Goal: Information Seeking & Learning: Learn about a topic

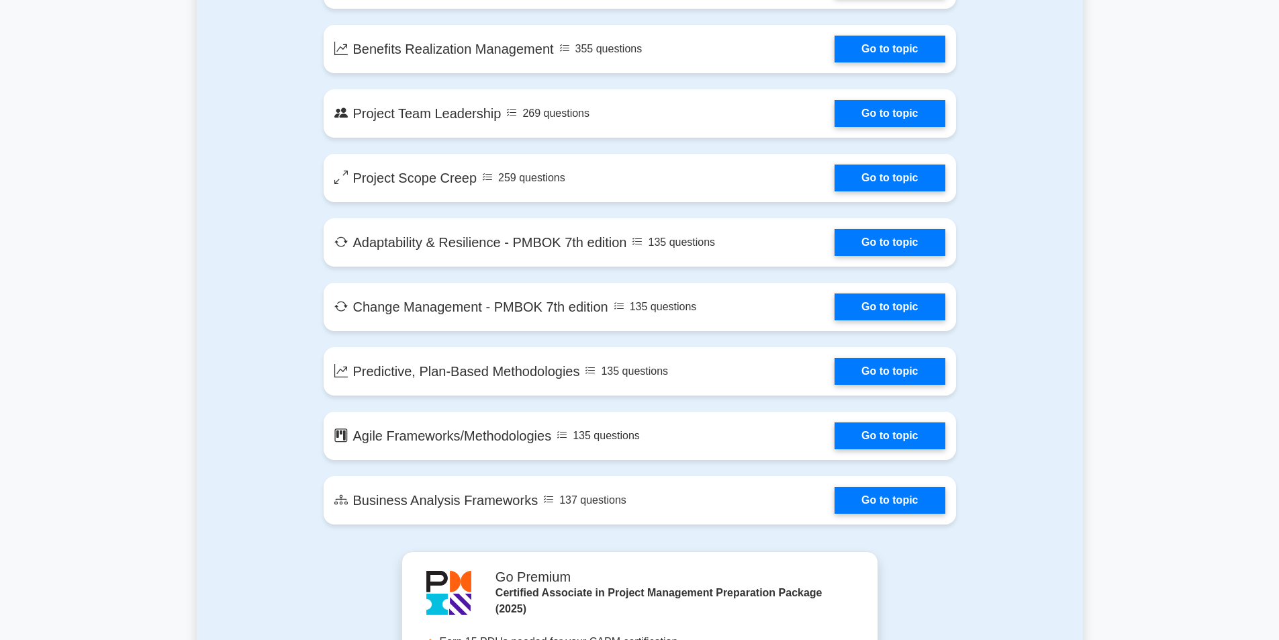
scroll to position [3022, 0]
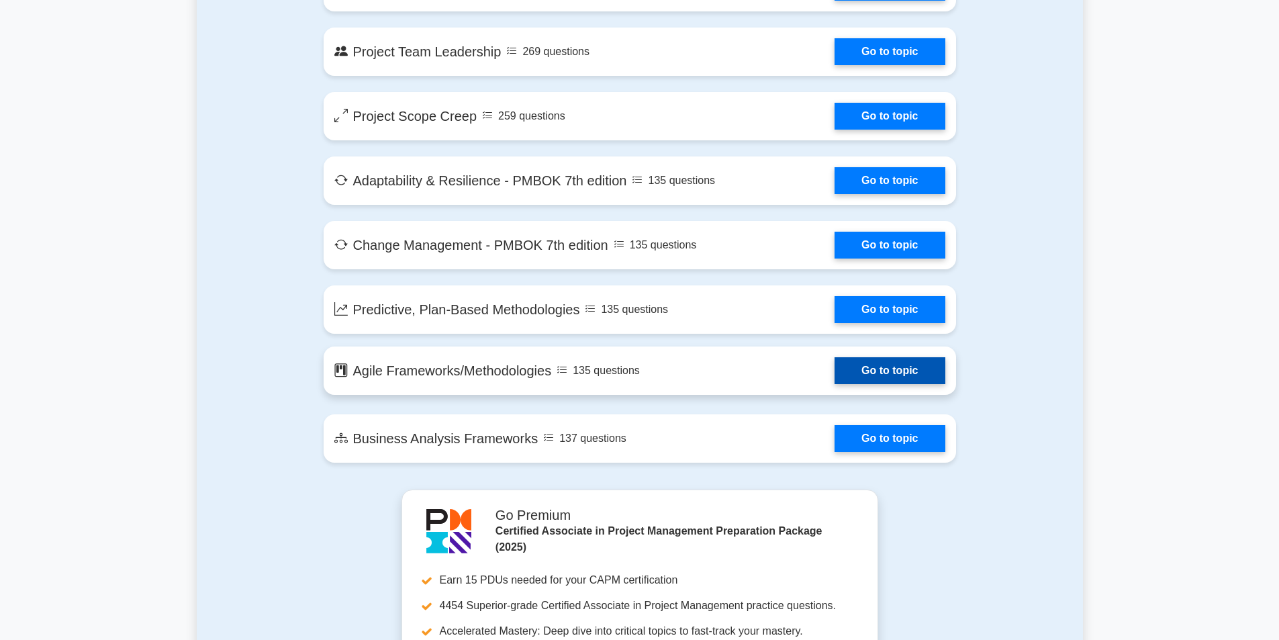
click at [882, 373] on link "Go to topic" at bounding box center [890, 370] width 110 height 27
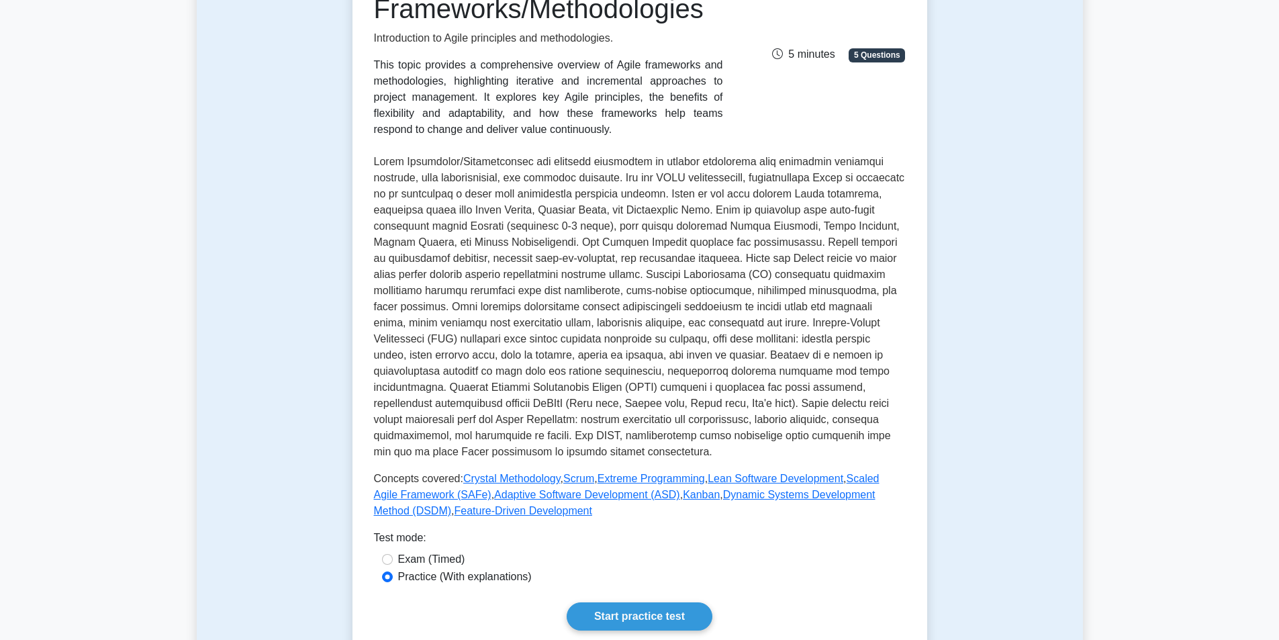
scroll to position [530, 0]
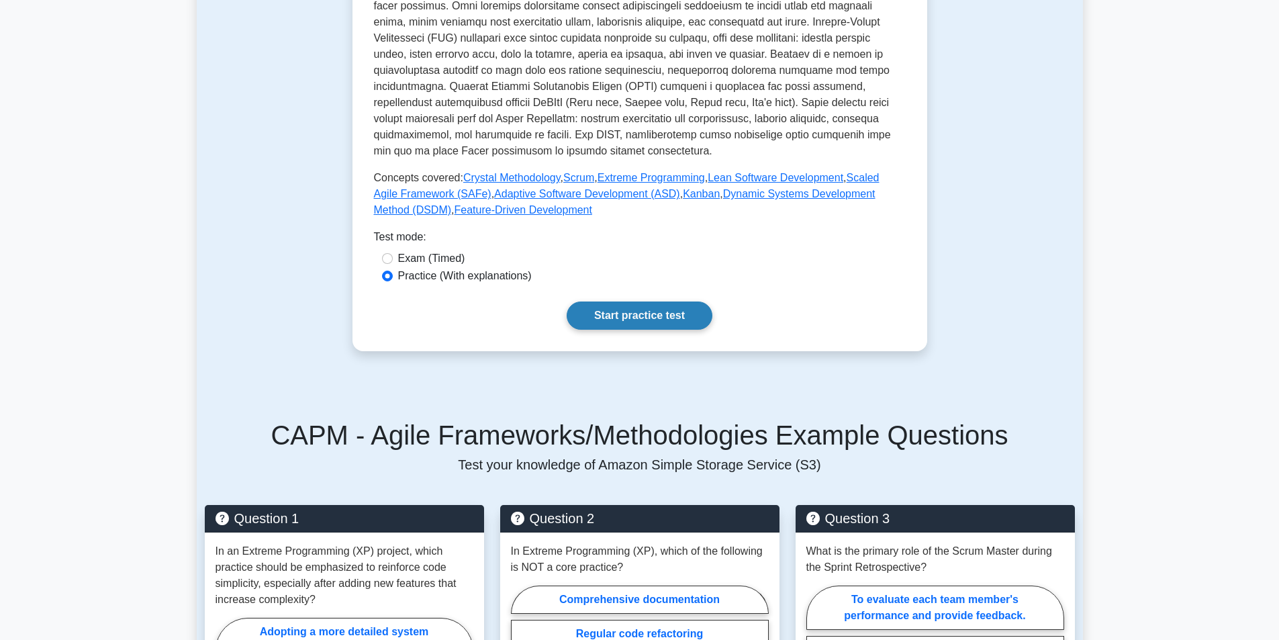
click at [639, 320] on link "Start practice test" at bounding box center [640, 315] width 146 height 28
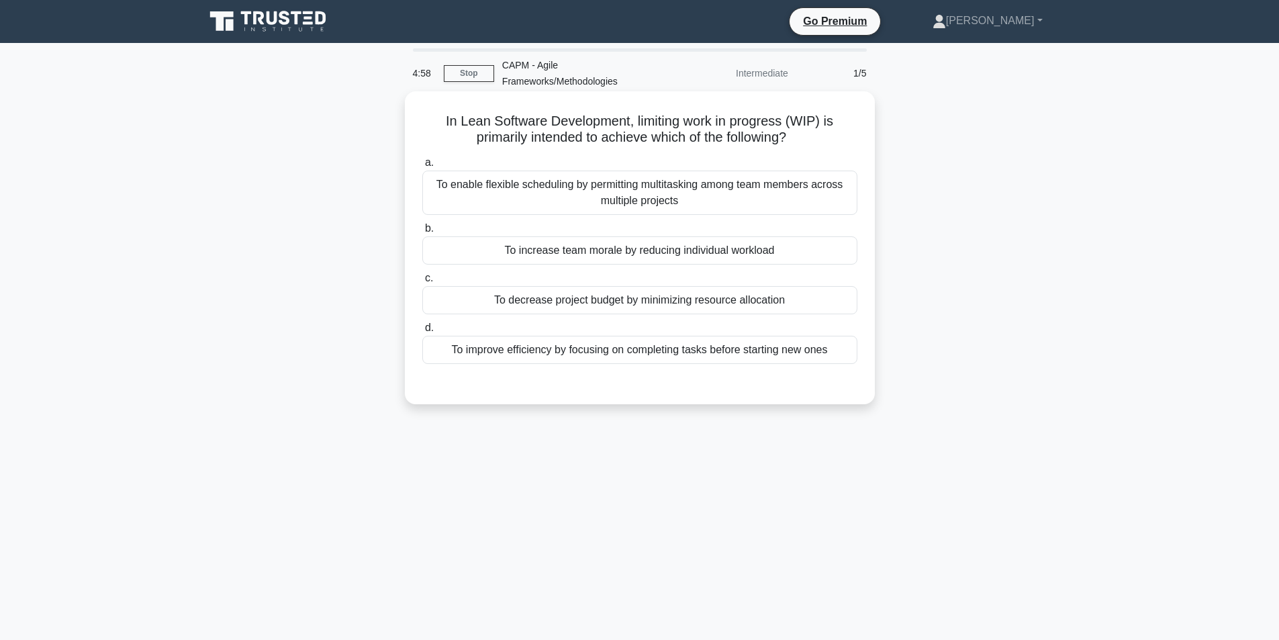
drag, startPoint x: 830, startPoint y: 354, endPoint x: 702, endPoint y: 371, distance: 128.7
click at [650, 353] on div "To improve efficiency by focusing on completing tasks before starting new ones" at bounding box center [639, 350] width 435 height 28
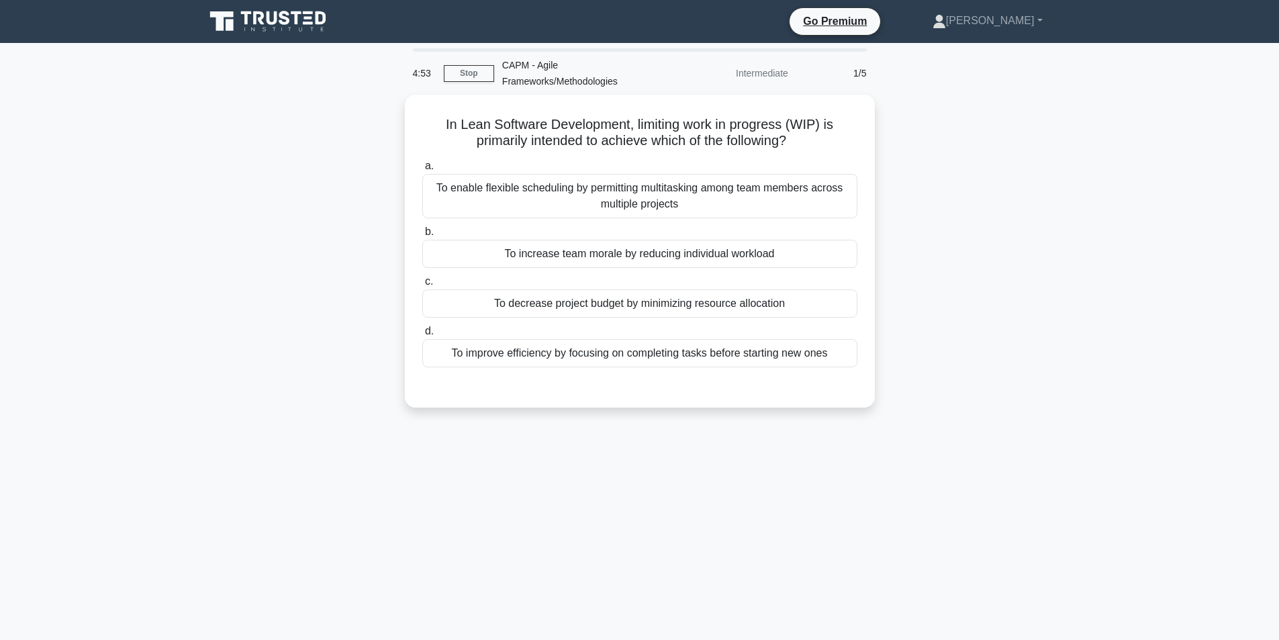
click at [1096, 271] on main "4:53 Stop CAPM - Agile Frameworks/Methodologies Intermediate 1/5 In Lean Softwa…" at bounding box center [639, 384] width 1279 height 682
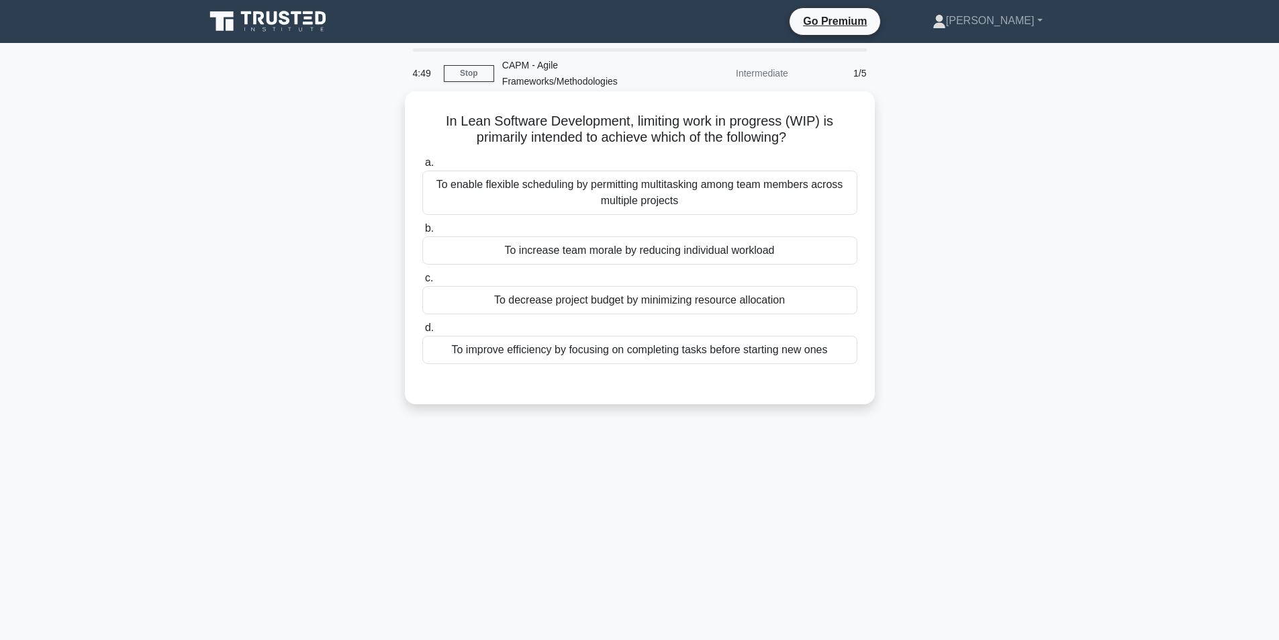
drag, startPoint x: 842, startPoint y: 351, endPoint x: 402, endPoint y: 114, distance: 499.6
click at [405, 112] on div "In Lean Software Development, limiting work in progress (WIP) is primarily inte…" at bounding box center [640, 247] width 470 height 313
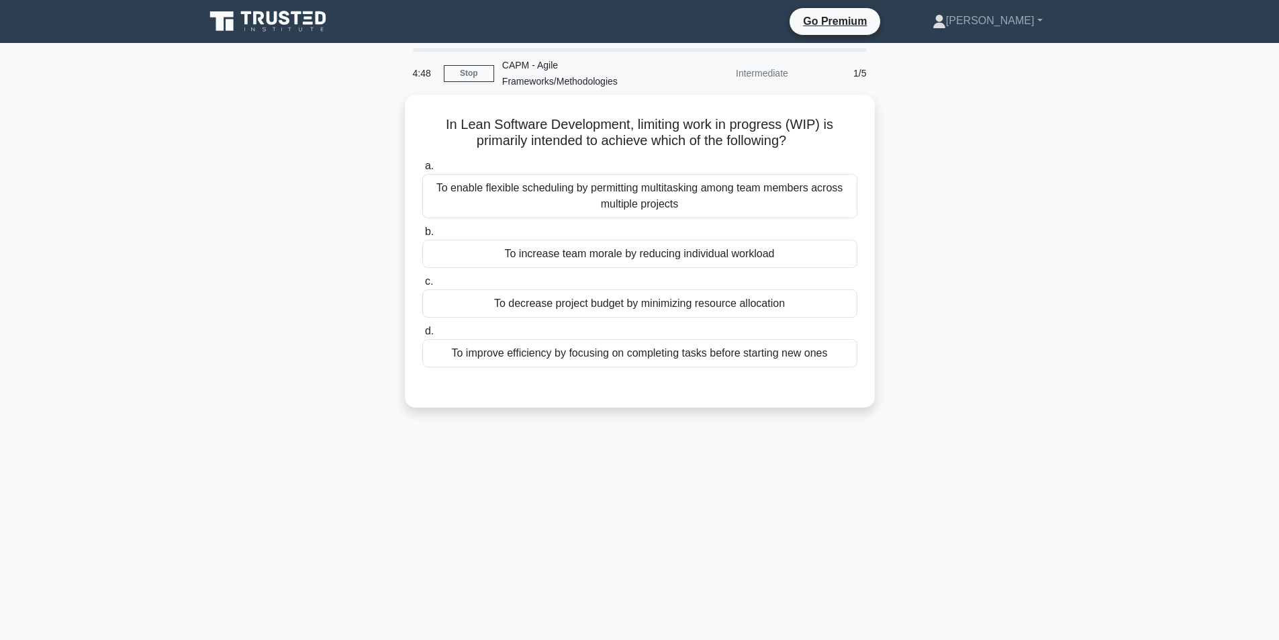
copy div "In Lean Software Development, limiting work in progress (WIP) is primarily inte…"
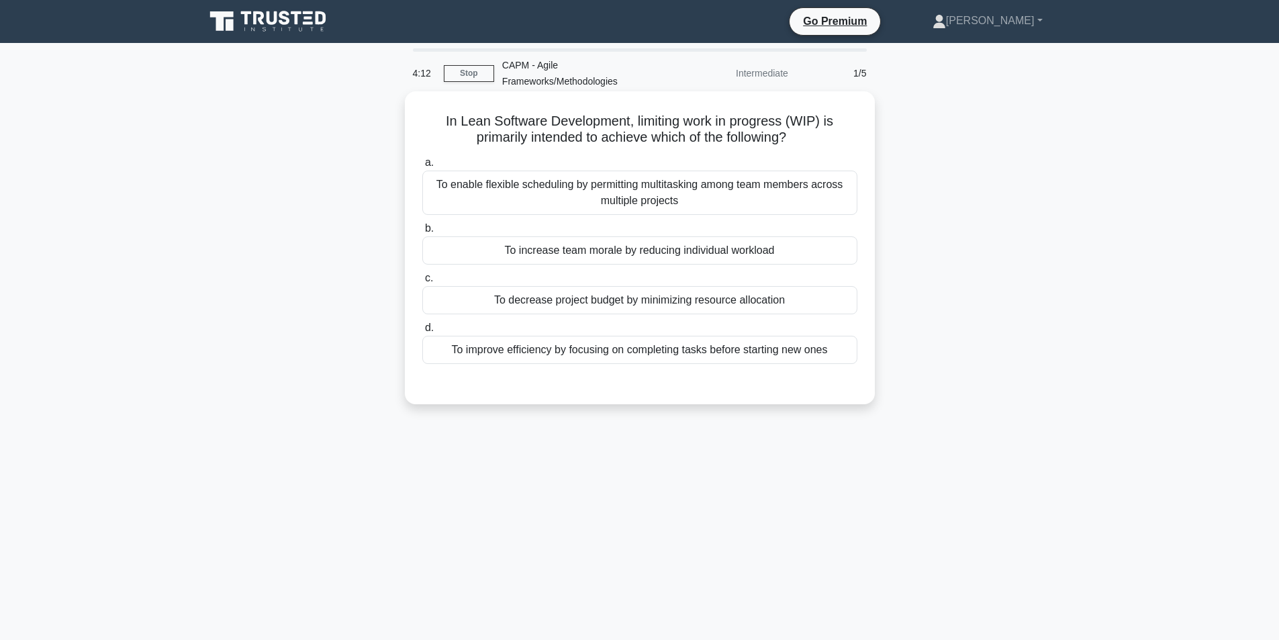
click at [532, 187] on div "To enable flexible scheduling by permitting multitasking among team members acr…" at bounding box center [639, 193] width 435 height 44
click at [422, 167] on input "a. To enable flexible scheduling by permitting multitasking among team members …" at bounding box center [422, 162] width 0 height 9
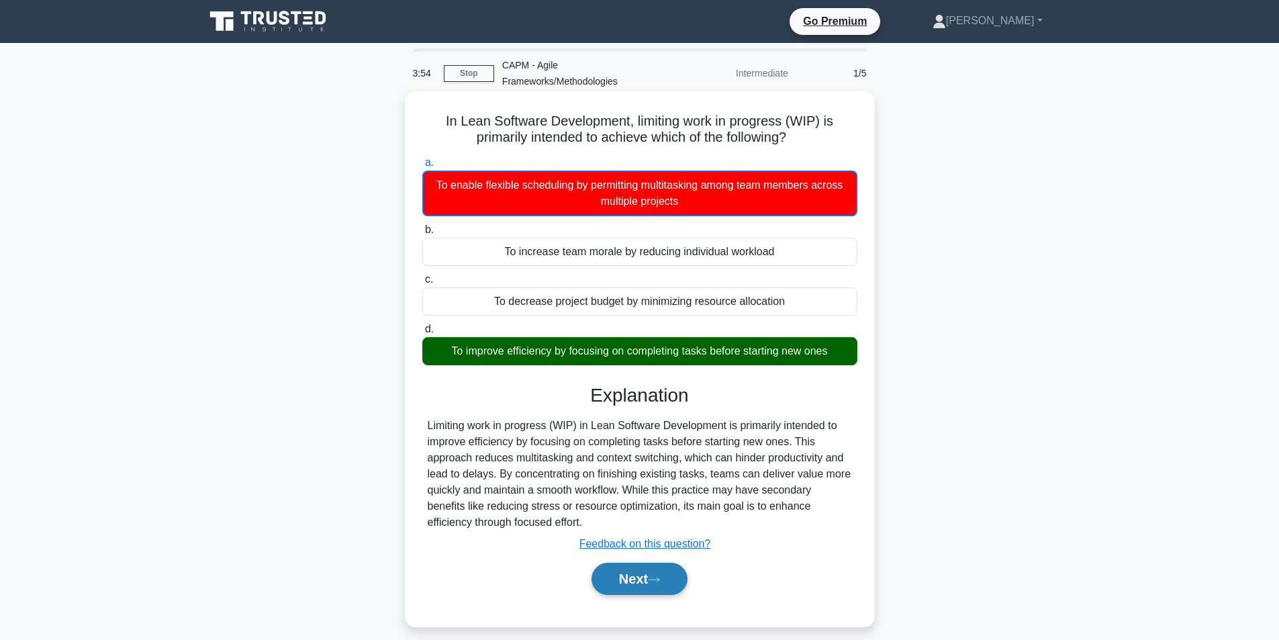
click at [622, 579] on button "Next" at bounding box center [640, 579] width 96 height 32
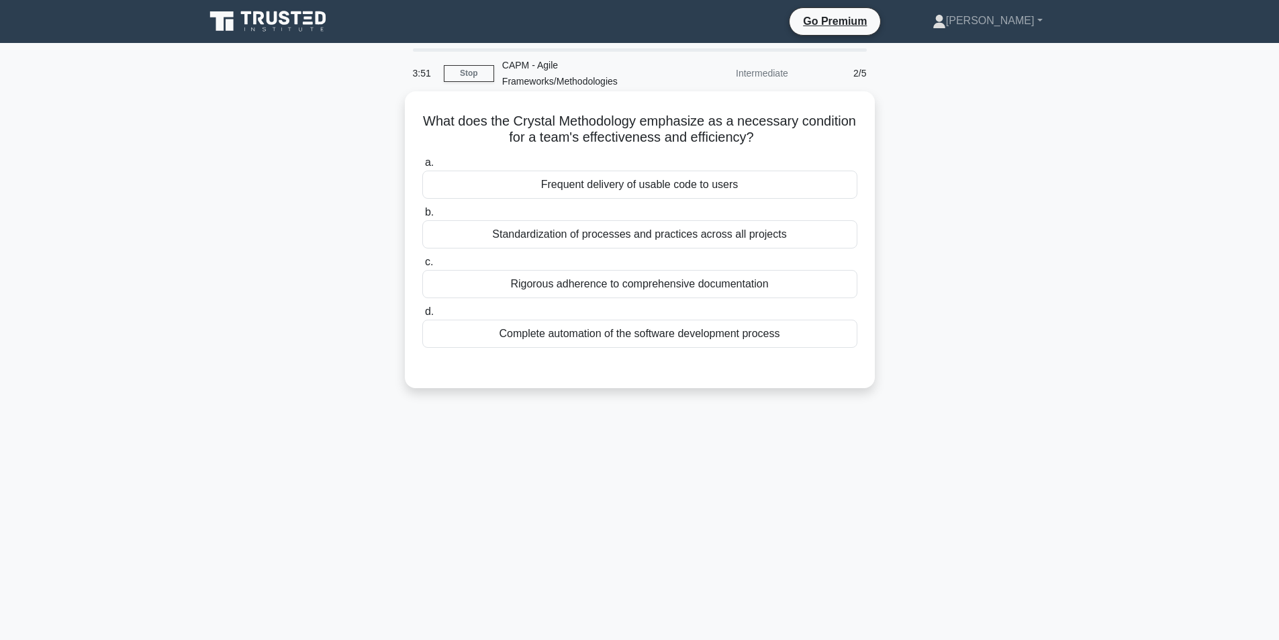
drag, startPoint x: 787, startPoint y: 330, endPoint x: 417, endPoint y: 111, distance: 429.6
click at [417, 111] on div "What does the Crystal Methodology emphasize as a necessary condition for a team…" at bounding box center [639, 240] width 459 height 286
copy div "What does the Crystal Methodology emphasize as a necessary condition for a team…"
click at [650, 184] on div "Frequent delivery of usable code to users" at bounding box center [639, 185] width 435 height 28
click at [422, 167] on input "a. Frequent delivery of usable code to users" at bounding box center [422, 162] width 0 height 9
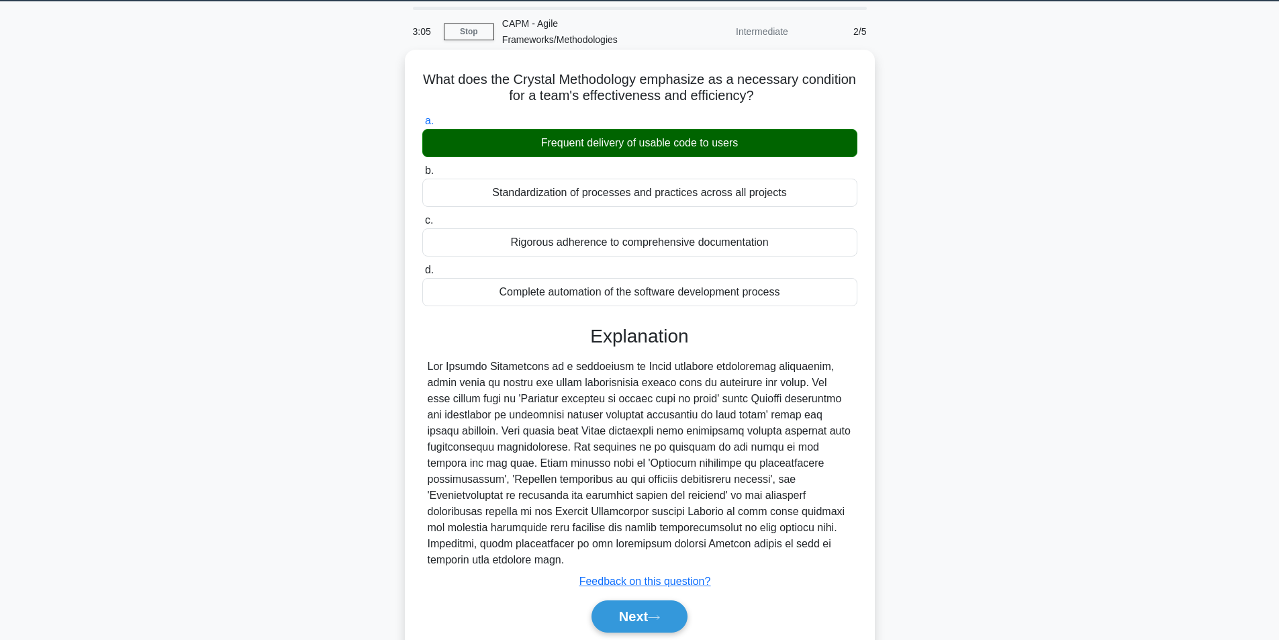
scroll to position [92, 0]
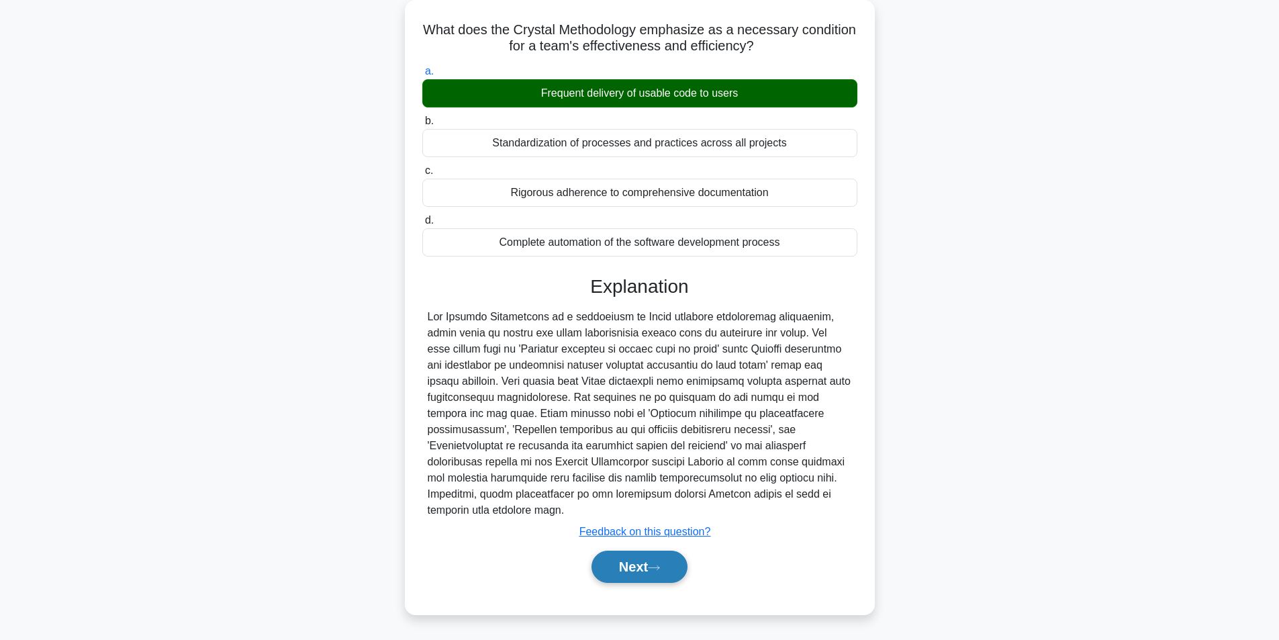
click at [620, 570] on button "Next" at bounding box center [640, 567] width 96 height 32
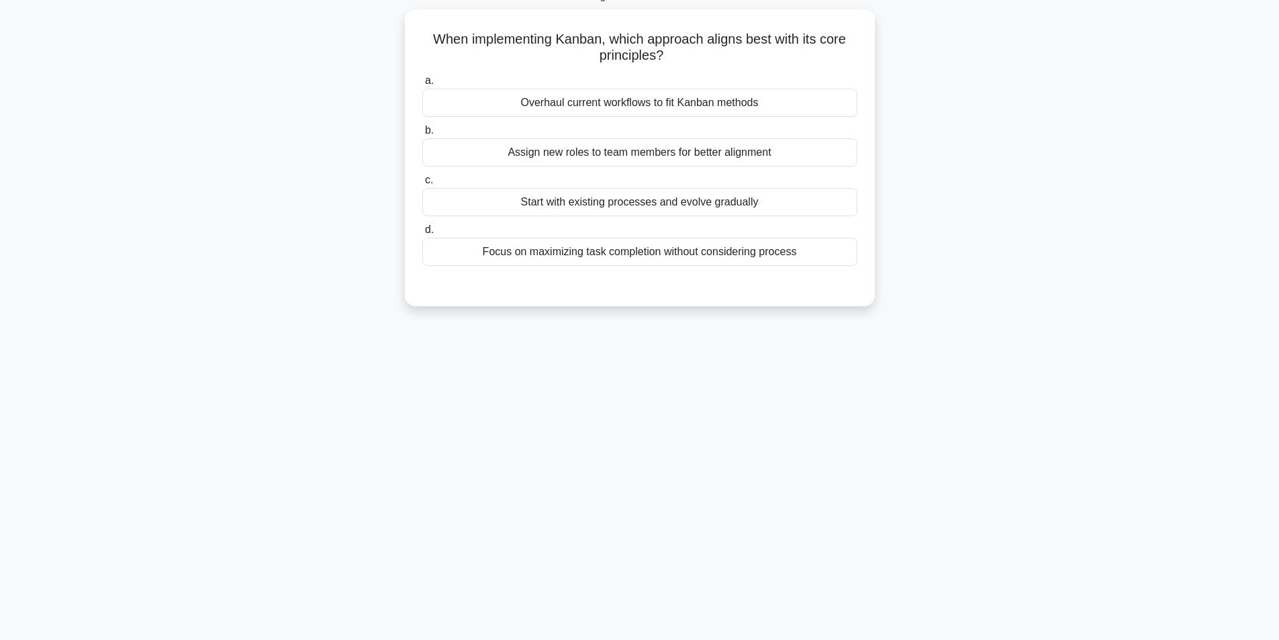
scroll to position [85, 0]
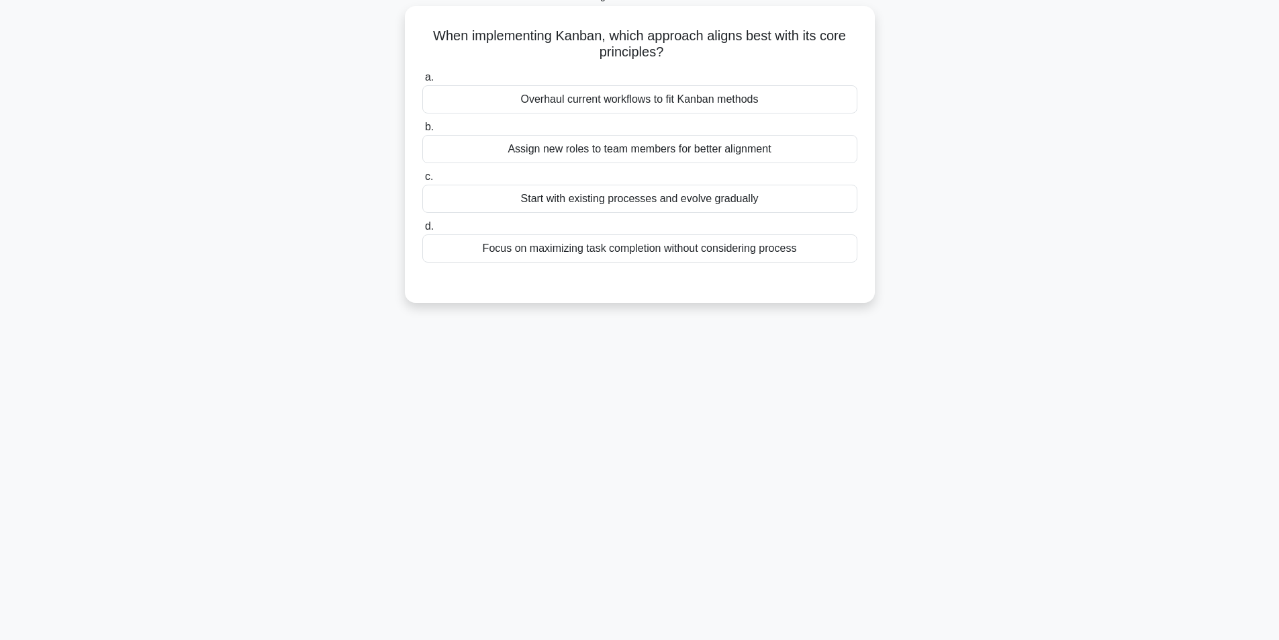
drag, startPoint x: 808, startPoint y: 250, endPoint x: 412, endPoint y: 13, distance: 461.7
click at [412, 13] on div "When implementing Kanban, which approach aligns best with its core principles? …" at bounding box center [639, 154] width 459 height 286
copy div "When implementing Kanban, which approach aligns best with its core principles? …"
click at [705, 98] on div "Overhaul current workflows to fit Kanban methods" at bounding box center [639, 99] width 435 height 28
click at [422, 82] on input "a. Overhaul current workflows to fit Kanban methods" at bounding box center [422, 77] width 0 height 9
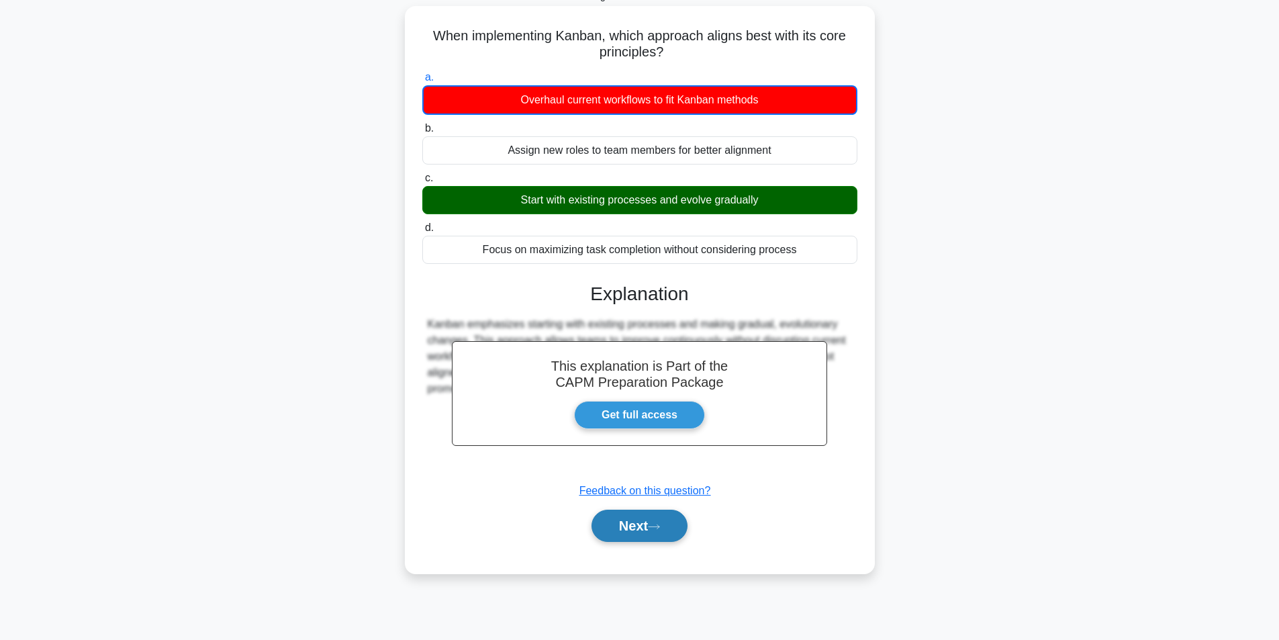
click at [637, 528] on button "Next" at bounding box center [640, 526] width 96 height 32
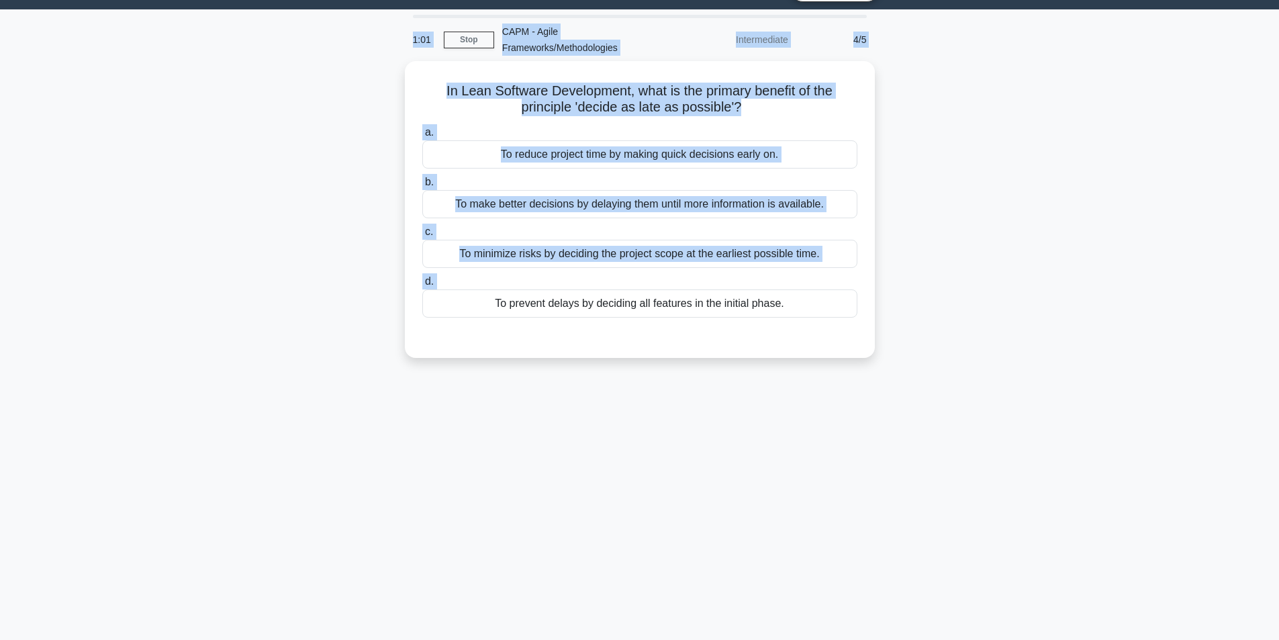
scroll to position [31, 0]
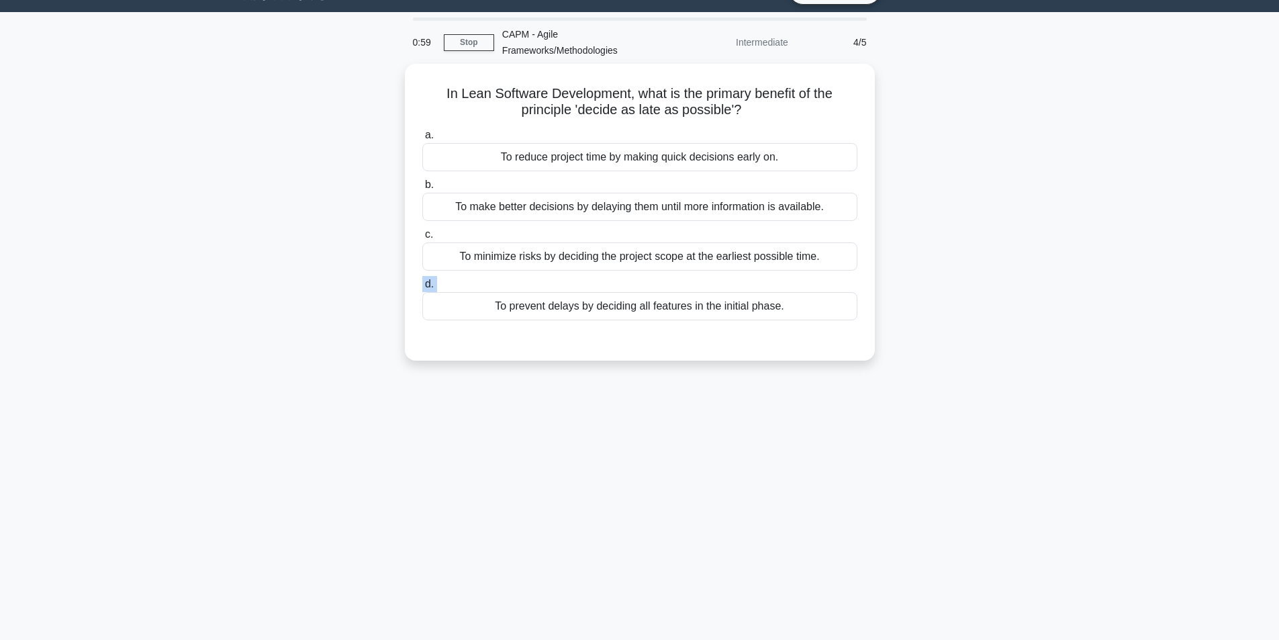
drag, startPoint x: 471, startPoint y: 243, endPoint x: 373, endPoint y: 277, distance: 103.8
click at [373, 277] on div "In Lean Software Development, what is the primary benefit of the principle 'dec…" at bounding box center [640, 220] width 886 height 313
drag, startPoint x: 790, startPoint y: 304, endPoint x: 352, endPoint y: 82, distance: 491.0
click at [352, 82] on div "In Lean Software Development, what is the primary benefit of the principle 'dec…" at bounding box center [640, 220] width 886 height 313
copy div "In Lean Software Development, what is the primary benefit of the principle 'dec…"
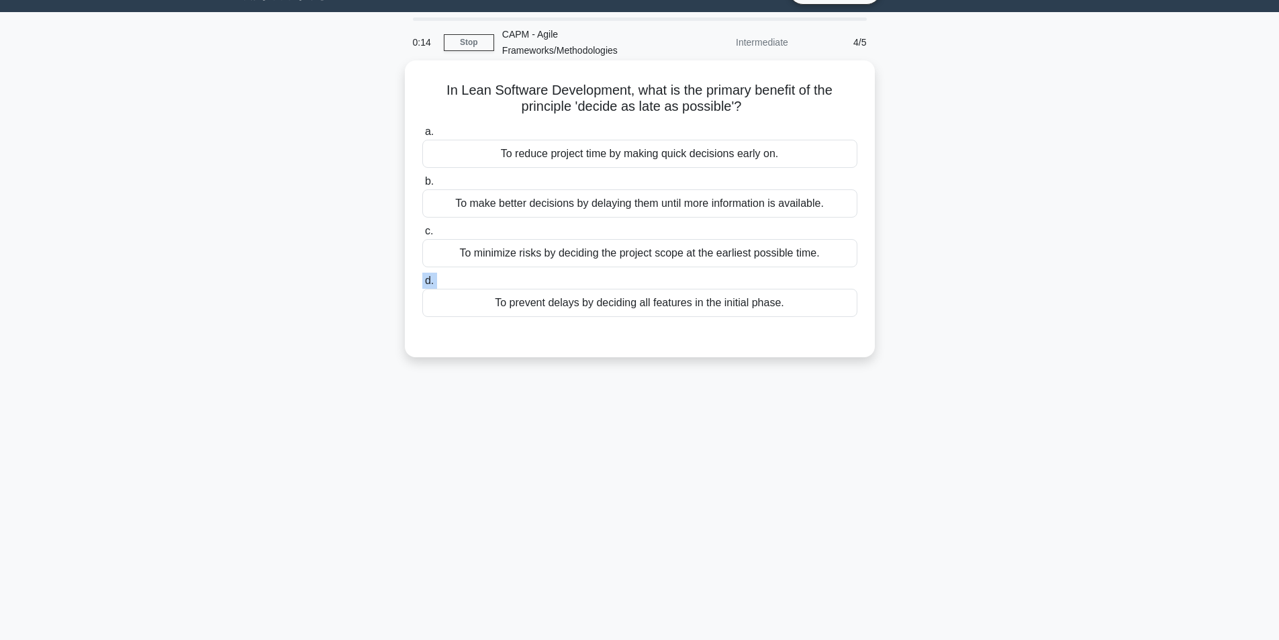
click at [669, 159] on div "To reduce project time by making quick decisions early on." at bounding box center [639, 154] width 435 height 28
click at [422, 136] on input "a. To reduce project time by making quick decisions early on." at bounding box center [422, 132] width 0 height 9
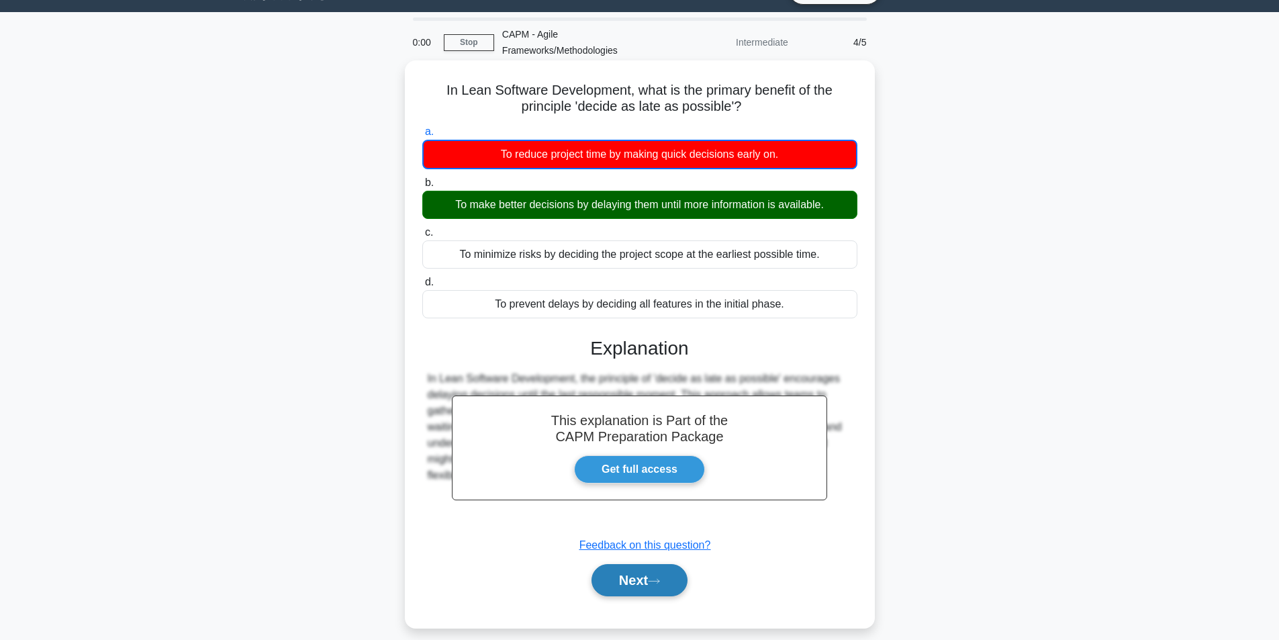
click at [635, 579] on button "Next" at bounding box center [640, 580] width 96 height 32
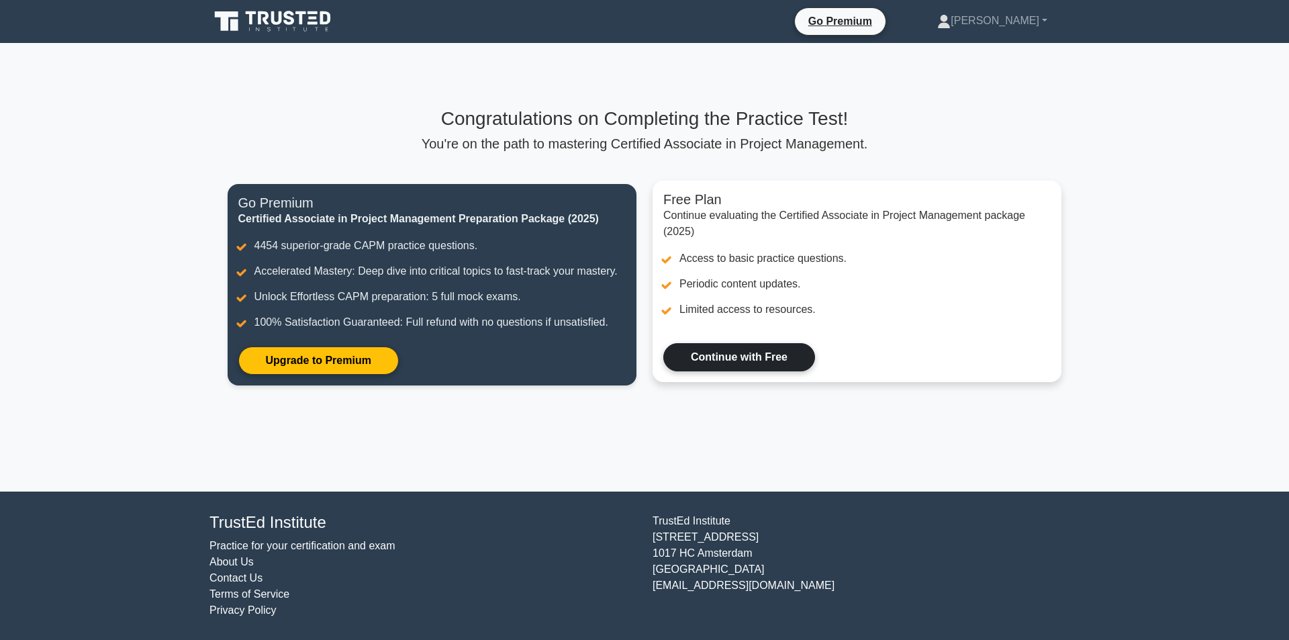
click at [719, 357] on link "Continue with Free" at bounding box center [739, 357] width 152 height 28
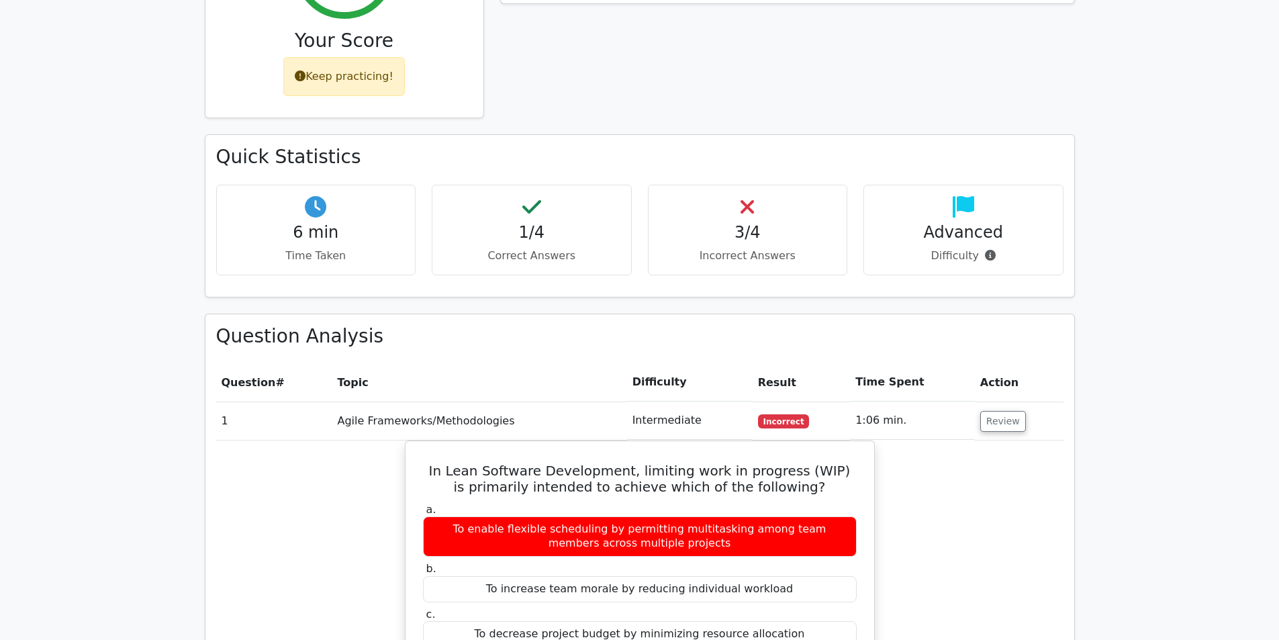
scroll to position [671, 0]
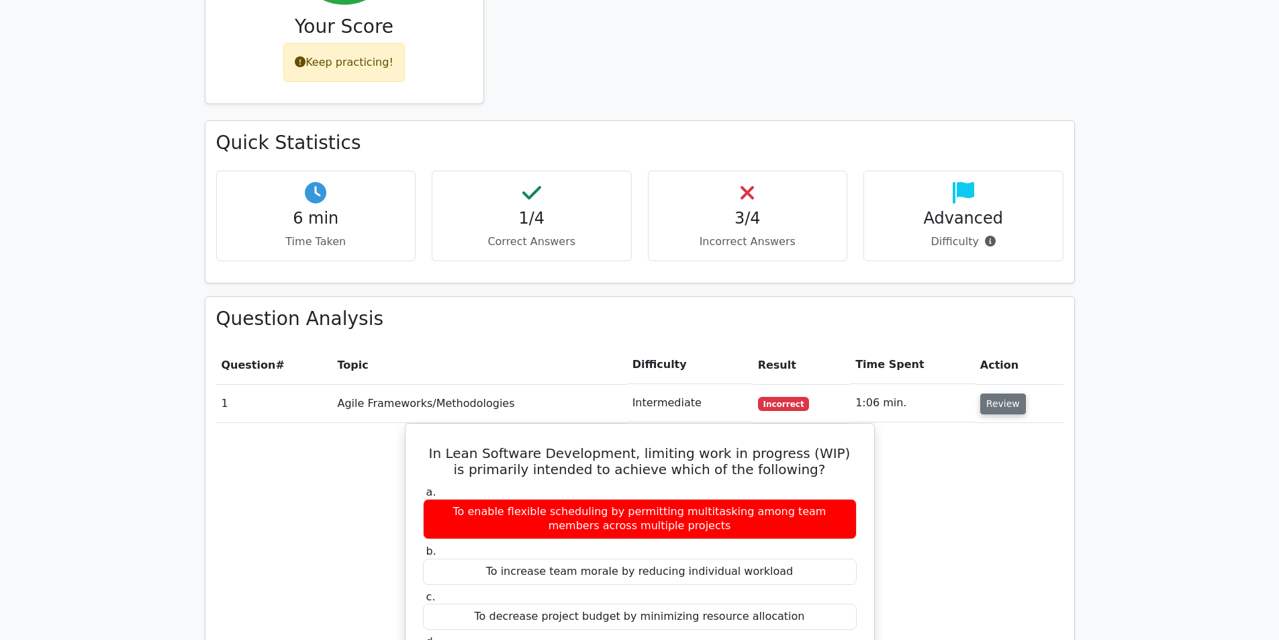
click at [994, 393] on button "Review" at bounding box center [1003, 403] width 46 height 21
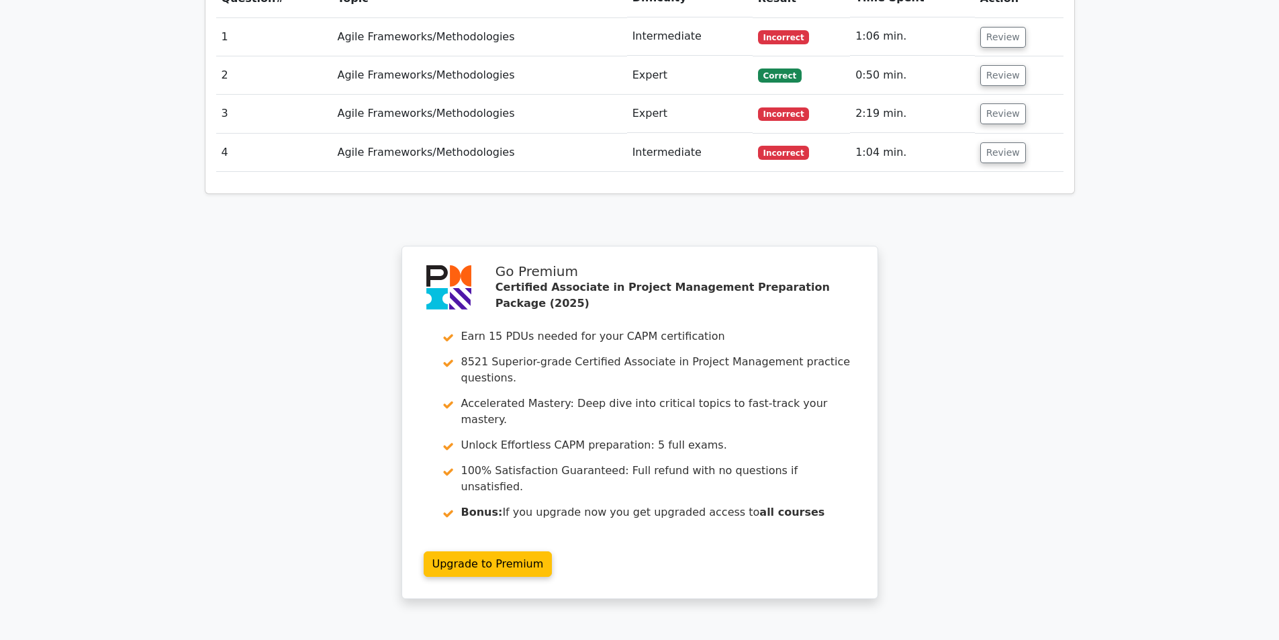
scroll to position [1166, 0]
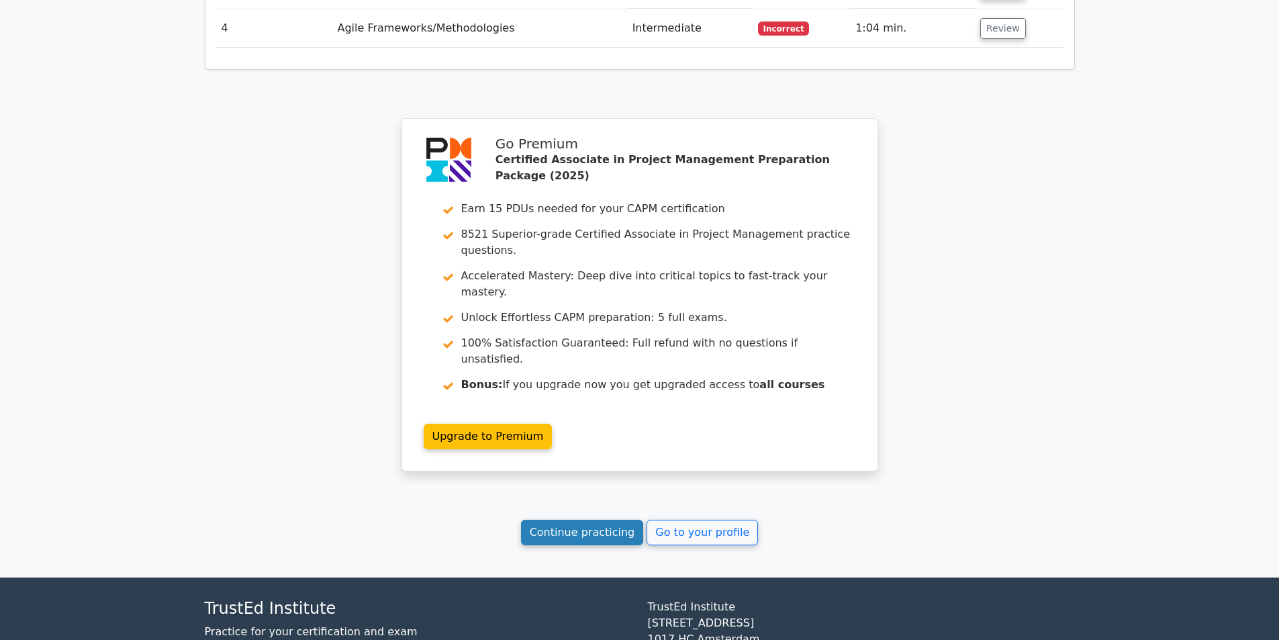
click at [607, 520] on link "Continue practicing" at bounding box center [582, 533] width 123 height 26
